Goal: Transaction & Acquisition: Purchase product/service

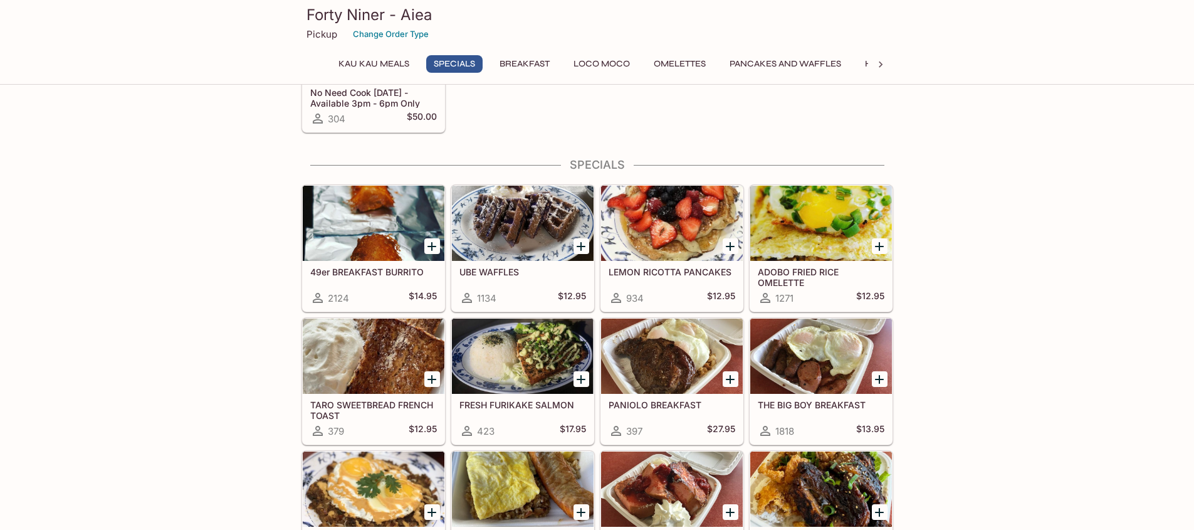
scroll to position [313, 0]
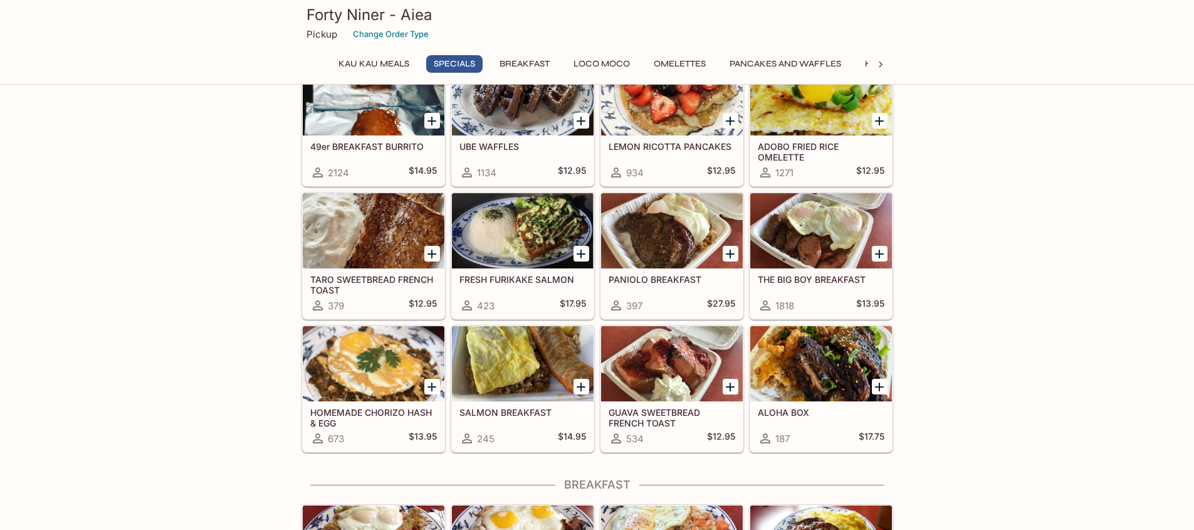
click at [382, 127] on div at bounding box center [374, 97] width 142 height 75
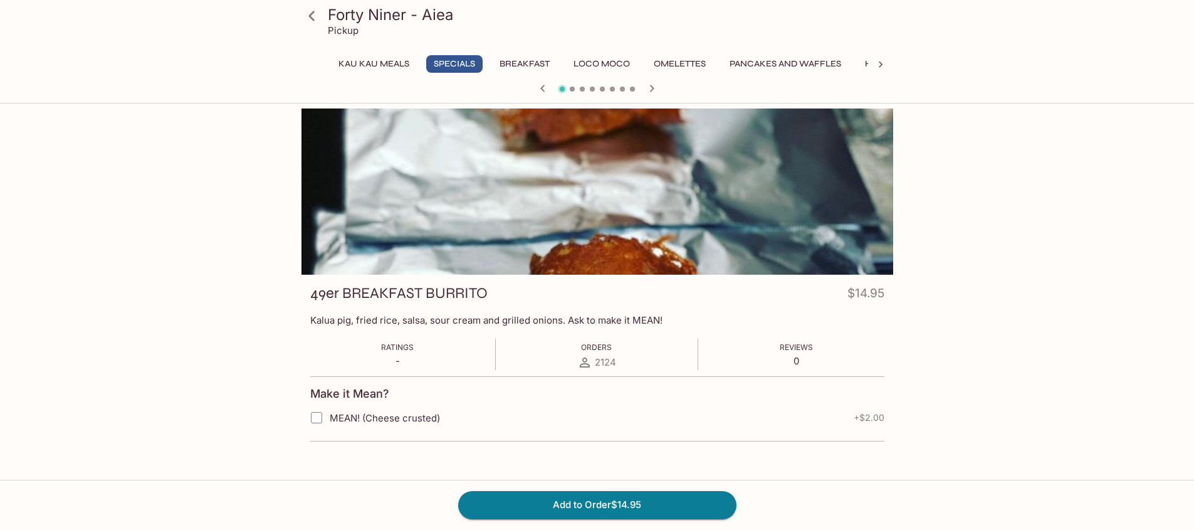
click at [313, 415] on input "MEAN! (Cheese crusted)" at bounding box center [316, 417] width 25 height 25
checkbox input "true"
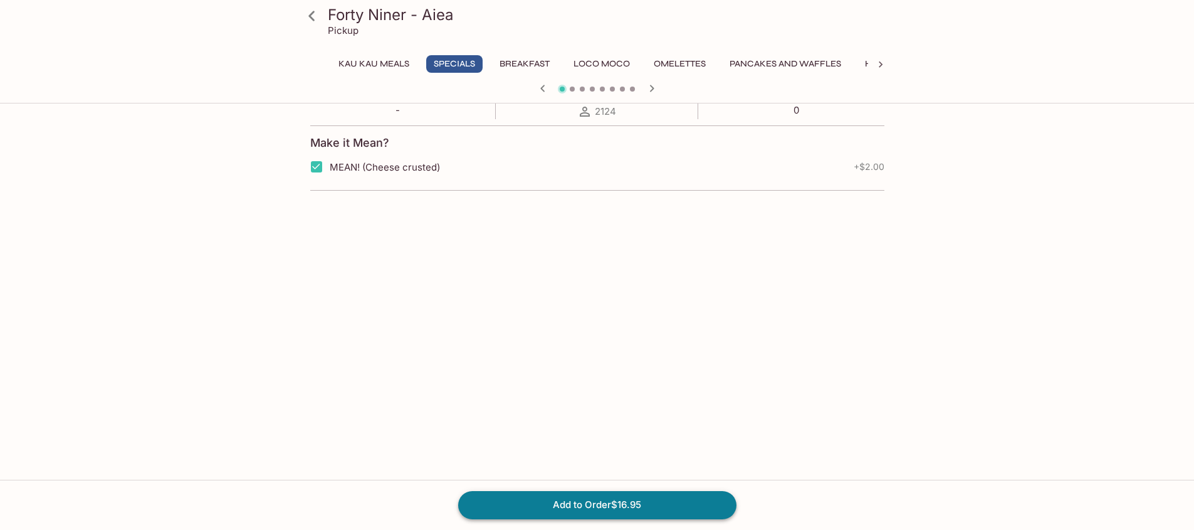
click at [629, 505] on button "Add to Order $16.95" at bounding box center [597, 505] width 278 height 28
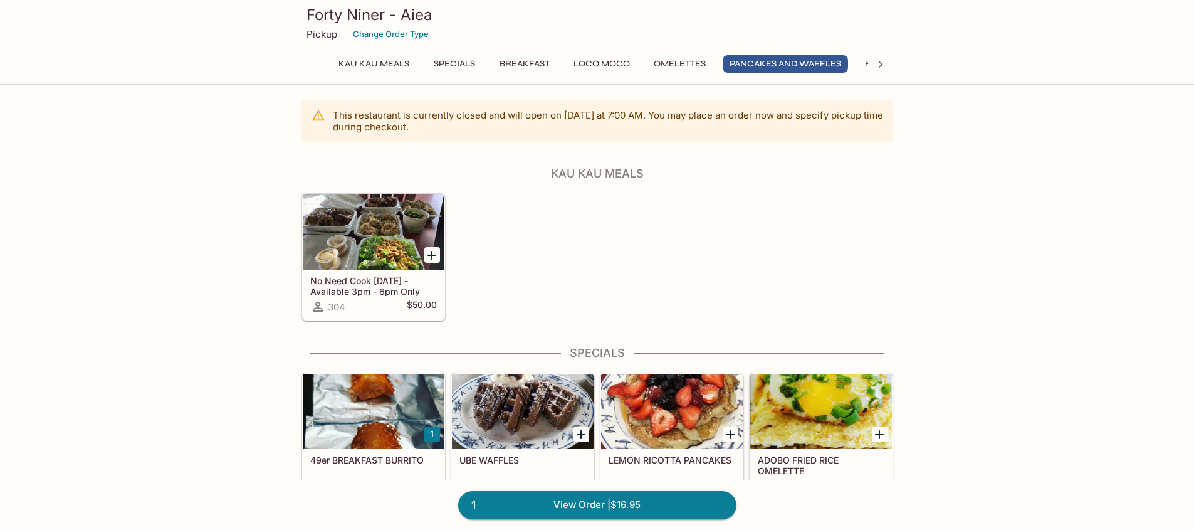
scroll to position [1500, 0]
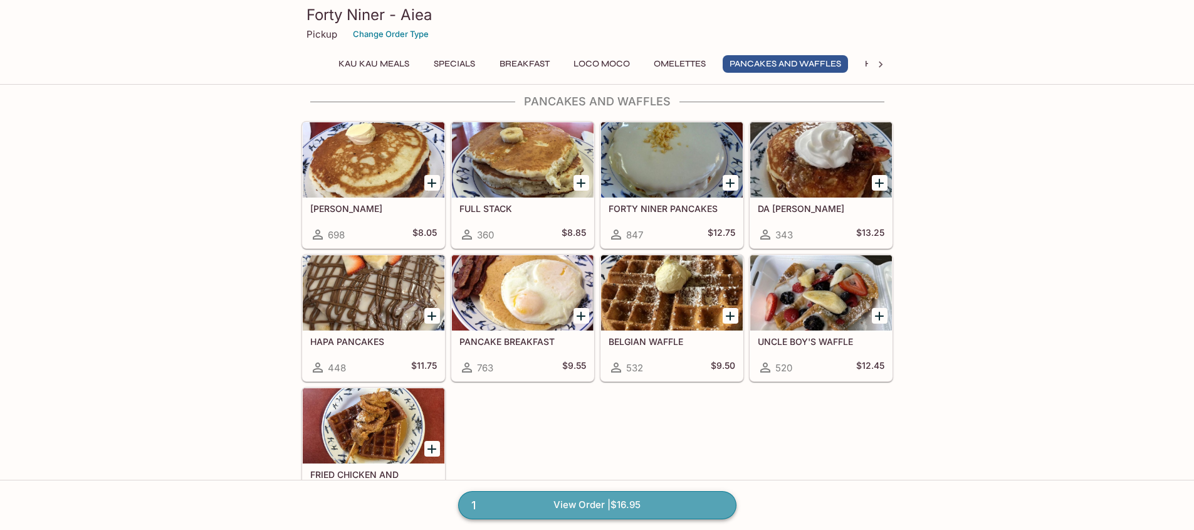
click at [633, 500] on link "1 View Order | $16.95" at bounding box center [597, 505] width 278 height 28
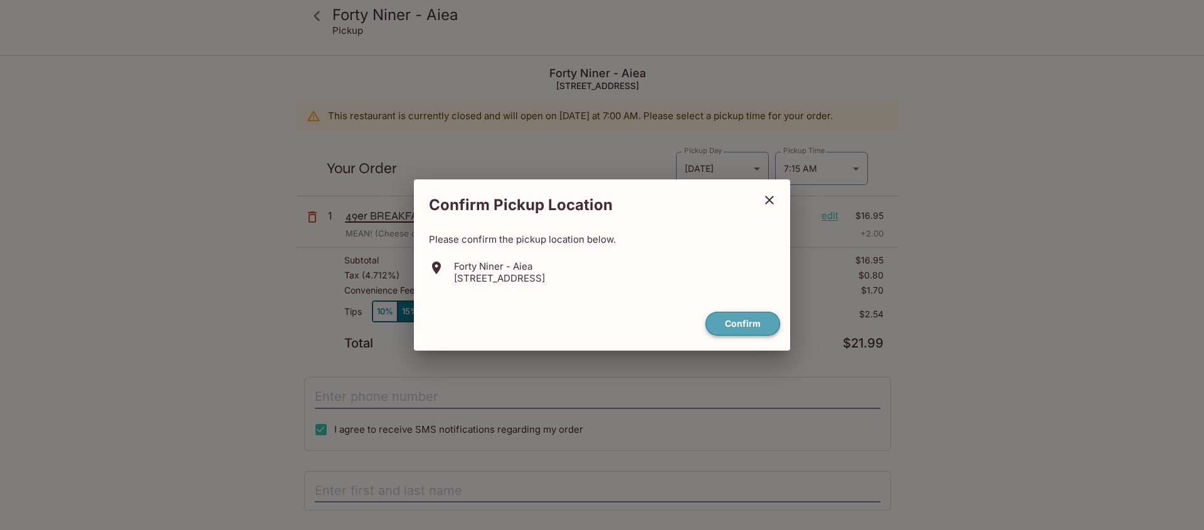
click at [747, 322] on button "Confirm" at bounding box center [742, 324] width 75 height 24
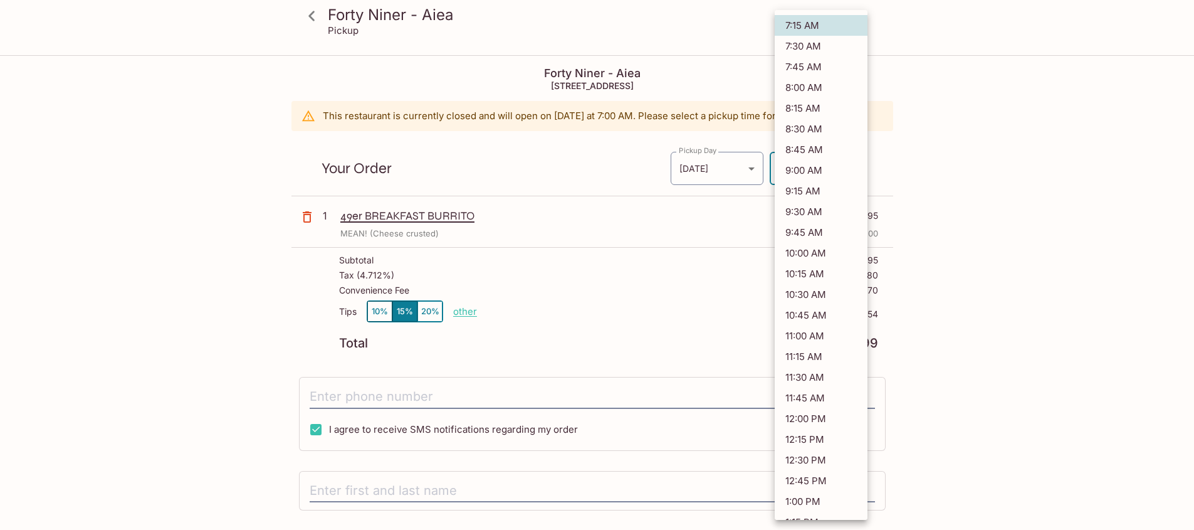
click at [823, 169] on body "Forty Niner - Aiea Pickup Forty Niner - Aiea 98-[STREET_ADDRESS] This restauran…" at bounding box center [597, 321] width 1194 height 530
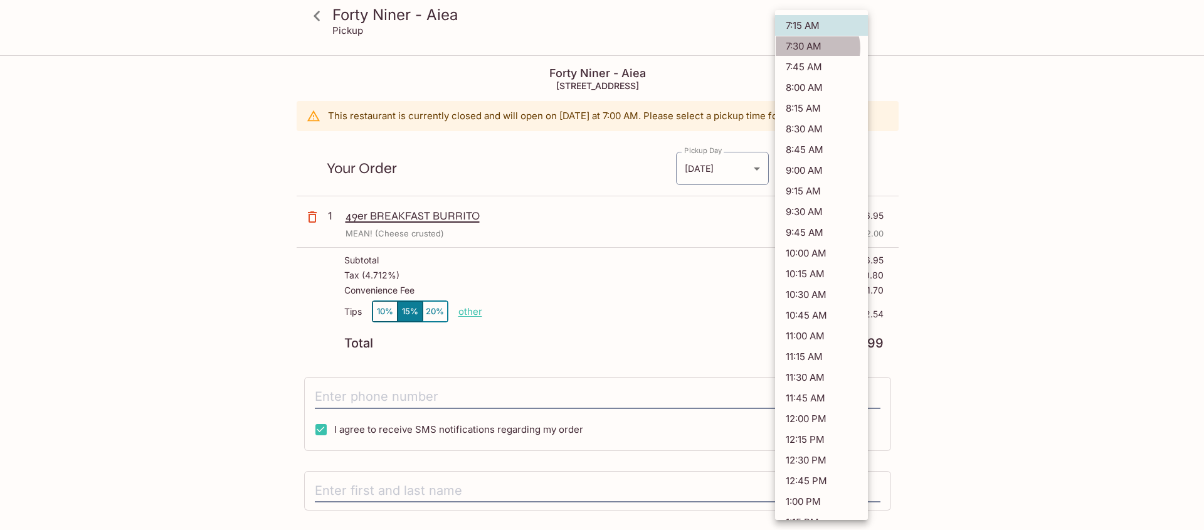
click at [814, 48] on li "7:30 AM" at bounding box center [821, 46] width 93 height 21
type input "[DATE]T17:30:00.000000Z"
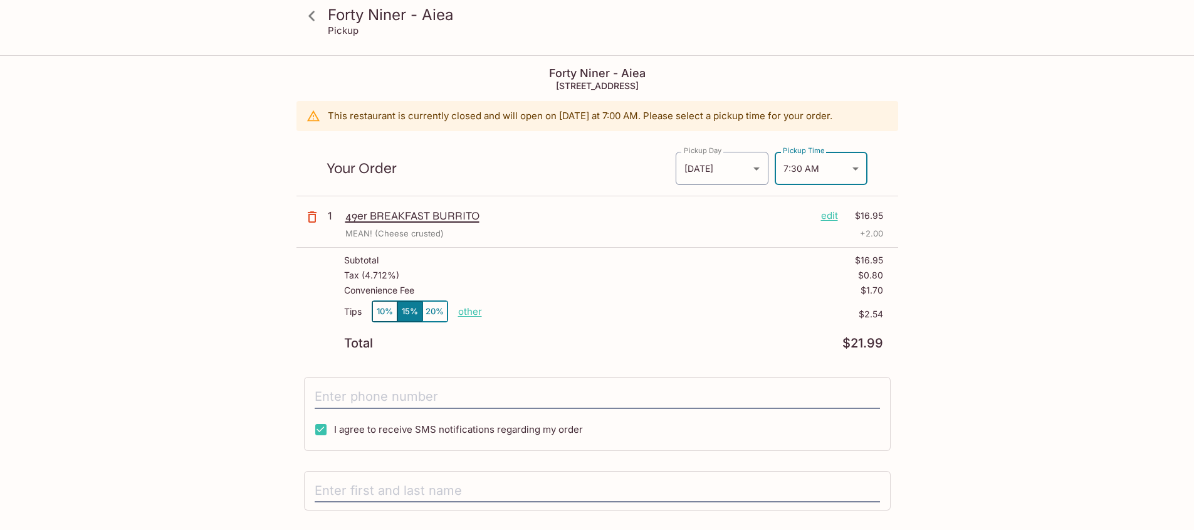
scroll to position [117, 0]
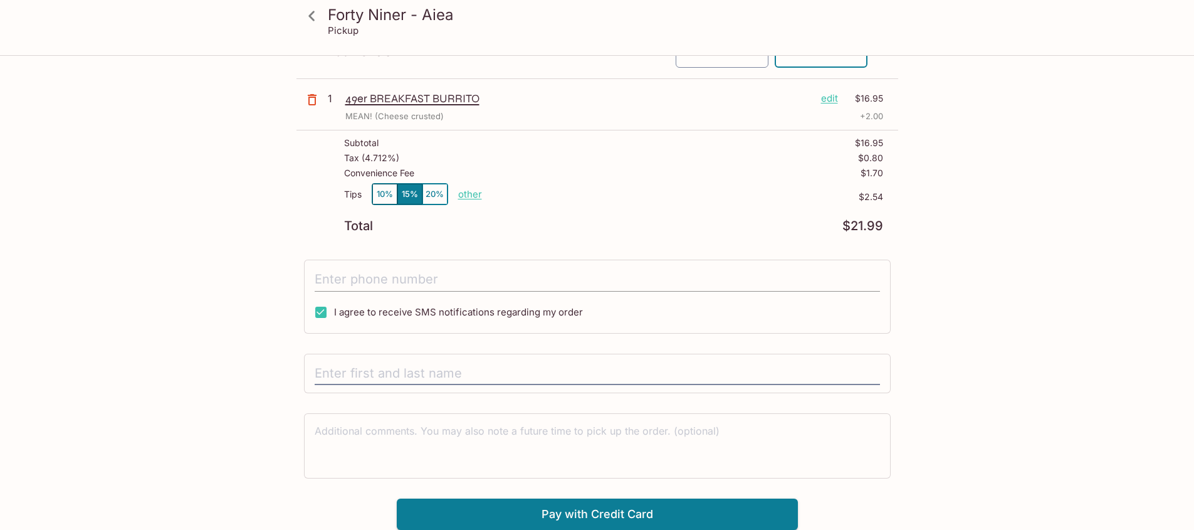
click at [429, 280] on input "tel" at bounding box center [598, 280] width 566 height 24
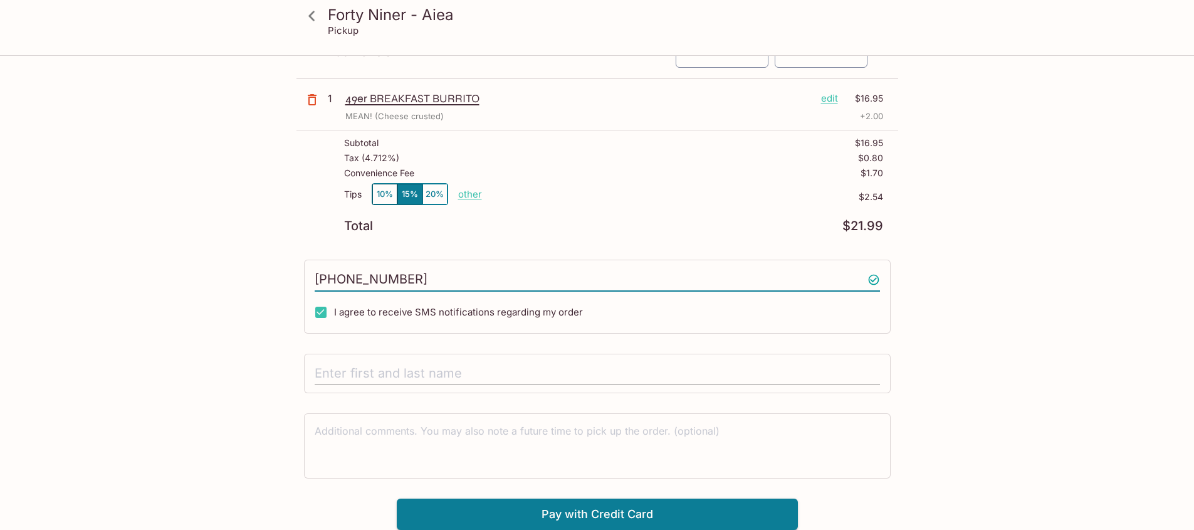
type input "[PHONE_NUMBER]"
click at [390, 372] on input "text" at bounding box center [598, 374] width 566 height 24
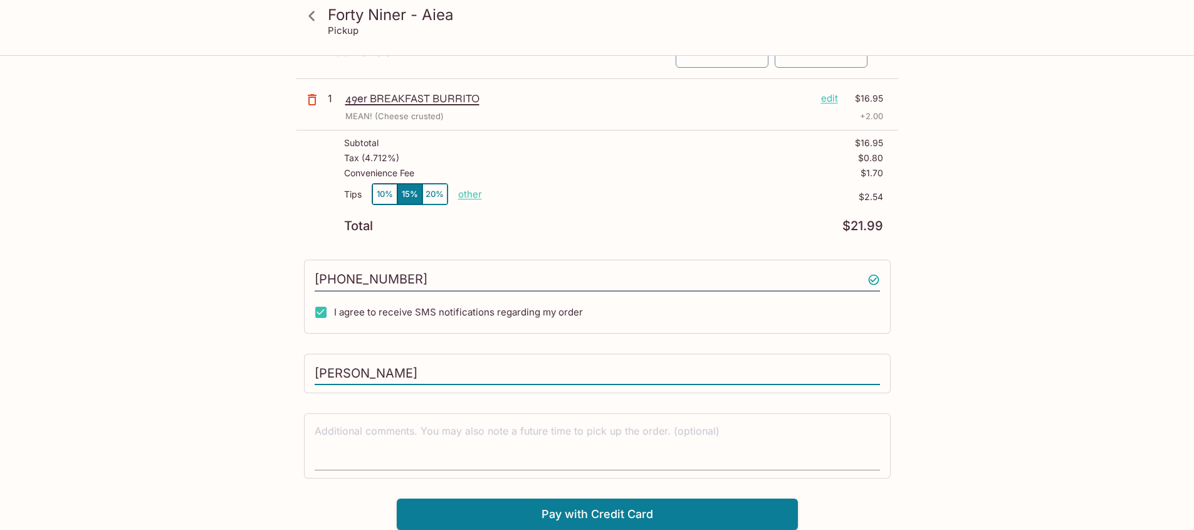
type input "[PERSON_NAME]"
click at [574, 435] on textarea at bounding box center [598, 445] width 566 height 43
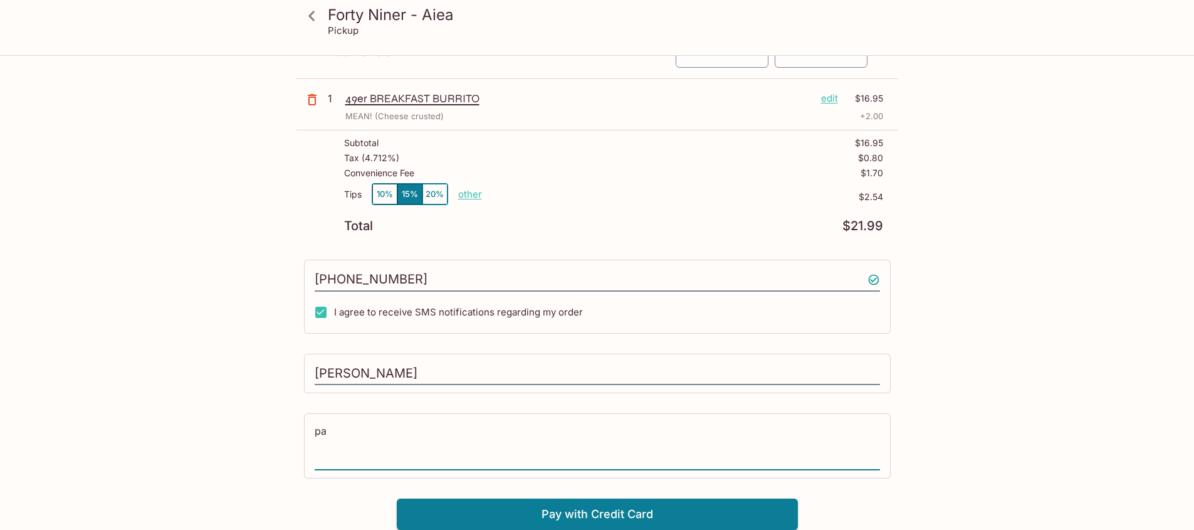
type textarea "p"
type textarea "Part of a group order"
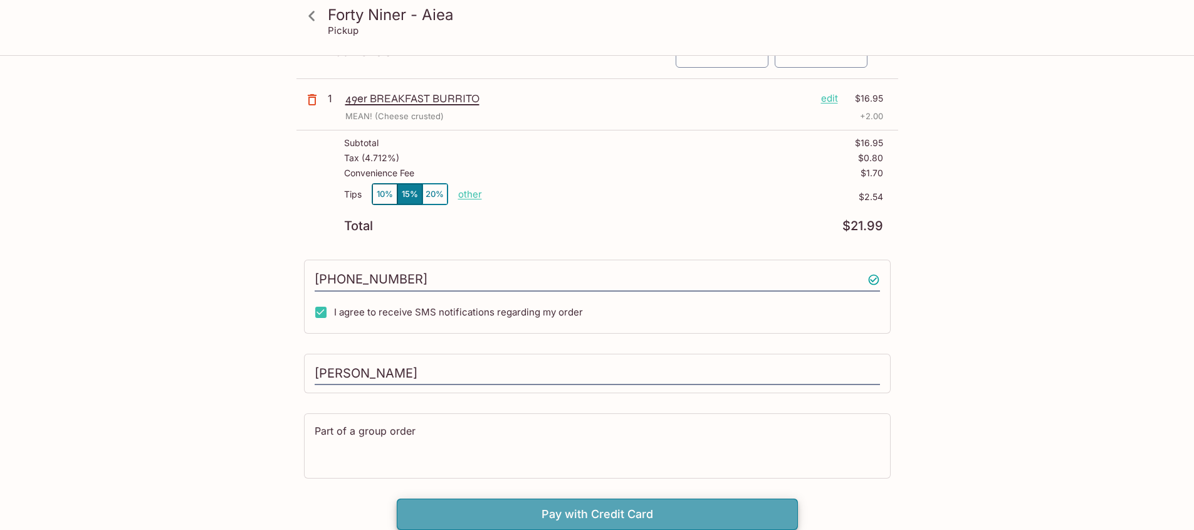
click at [636, 515] on button "Pay with Credit Card" at bounding box center [597, 513] width 401 height 31
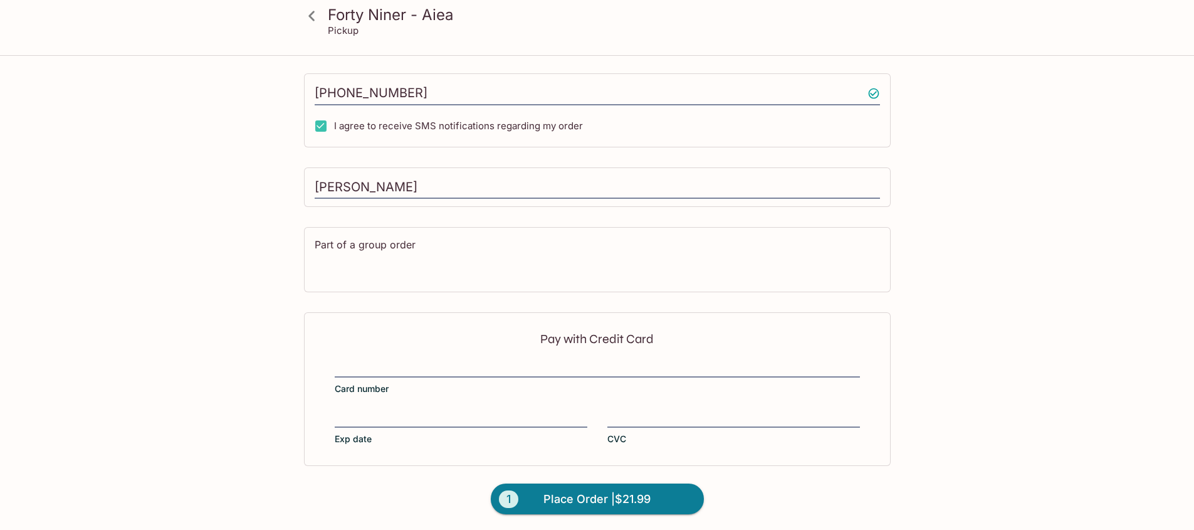
scroll to position [305, 0]
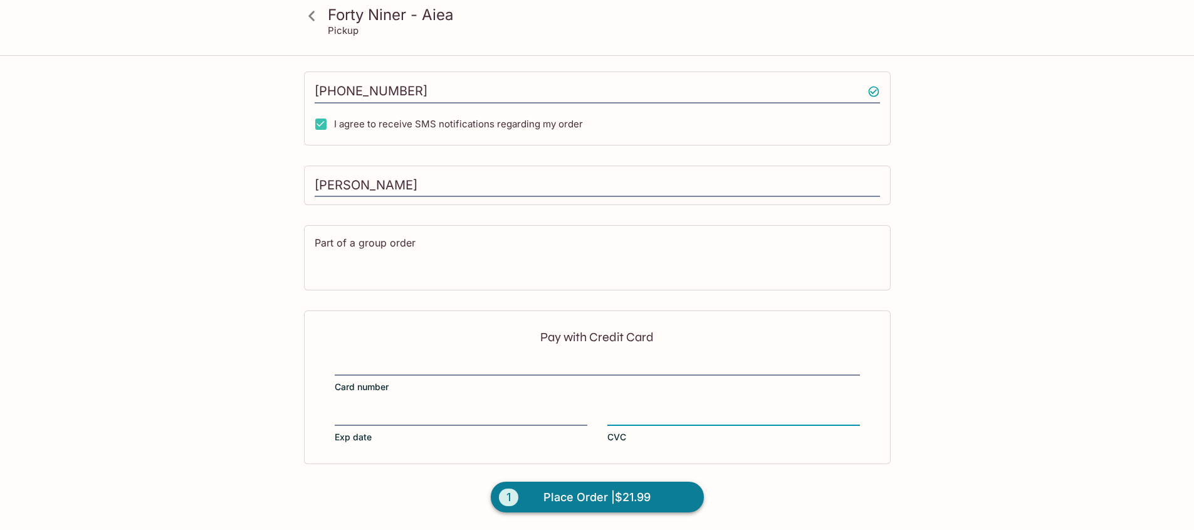
click at [565, 499] on span "Place Order | $21.99" at bounding box center [597, 497] width 107 height 20
